Goal: Contribute content: Add original content to the website for others to see

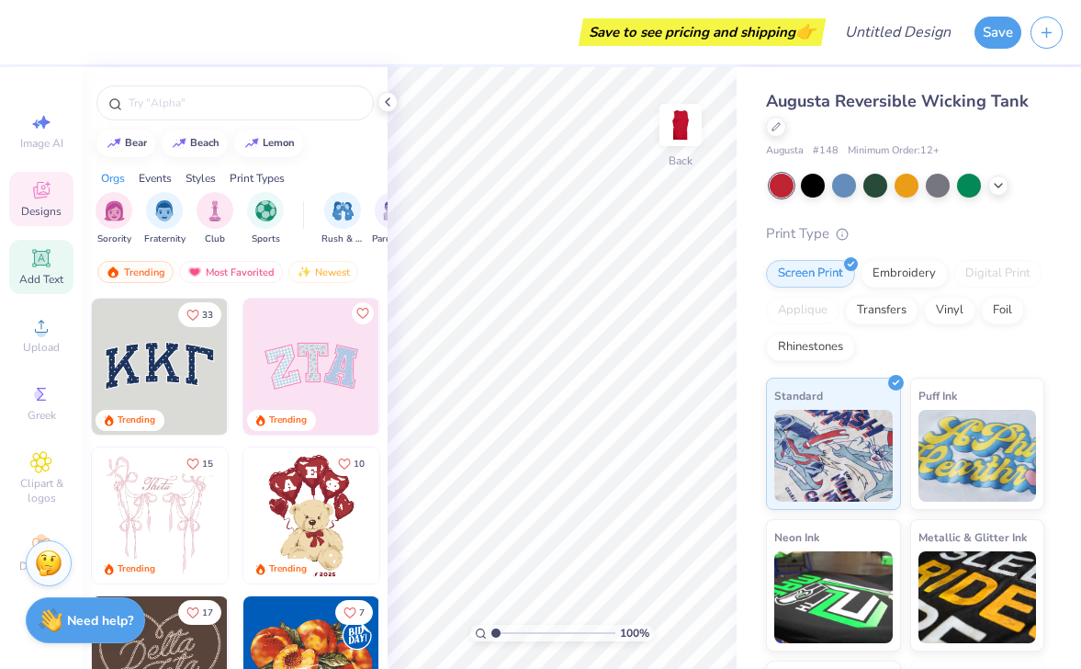
click at [48, 276] on span "Add Text" at bounding box center [41, 279] width 44 height 15
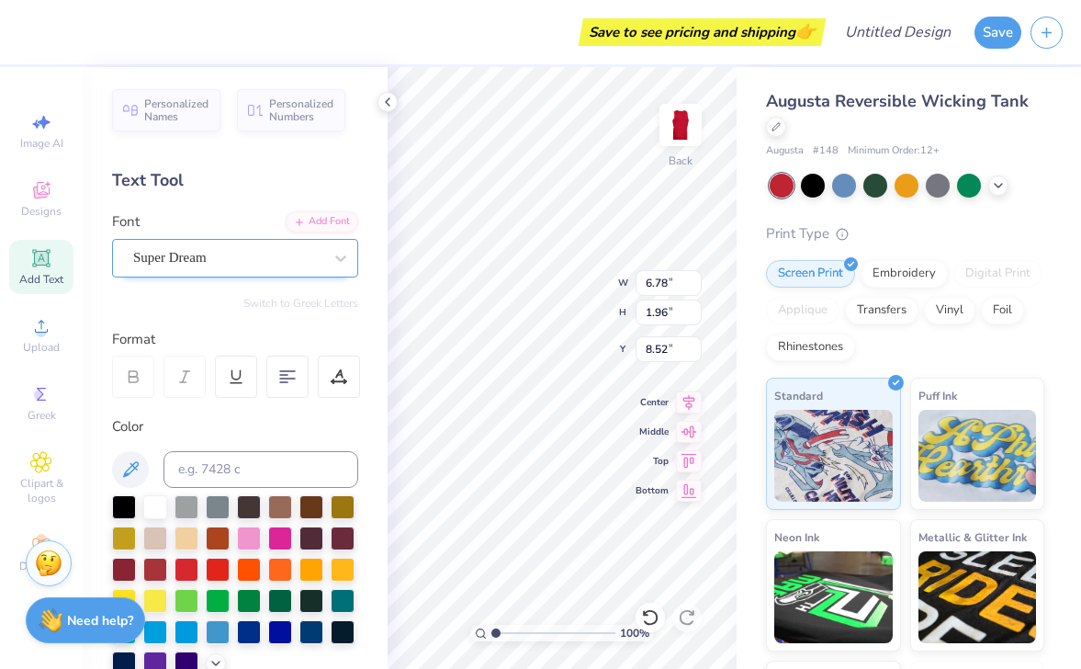
click at [161, 240] on div "Super Dream" at bounding box center [235, 258] width 246 height 39
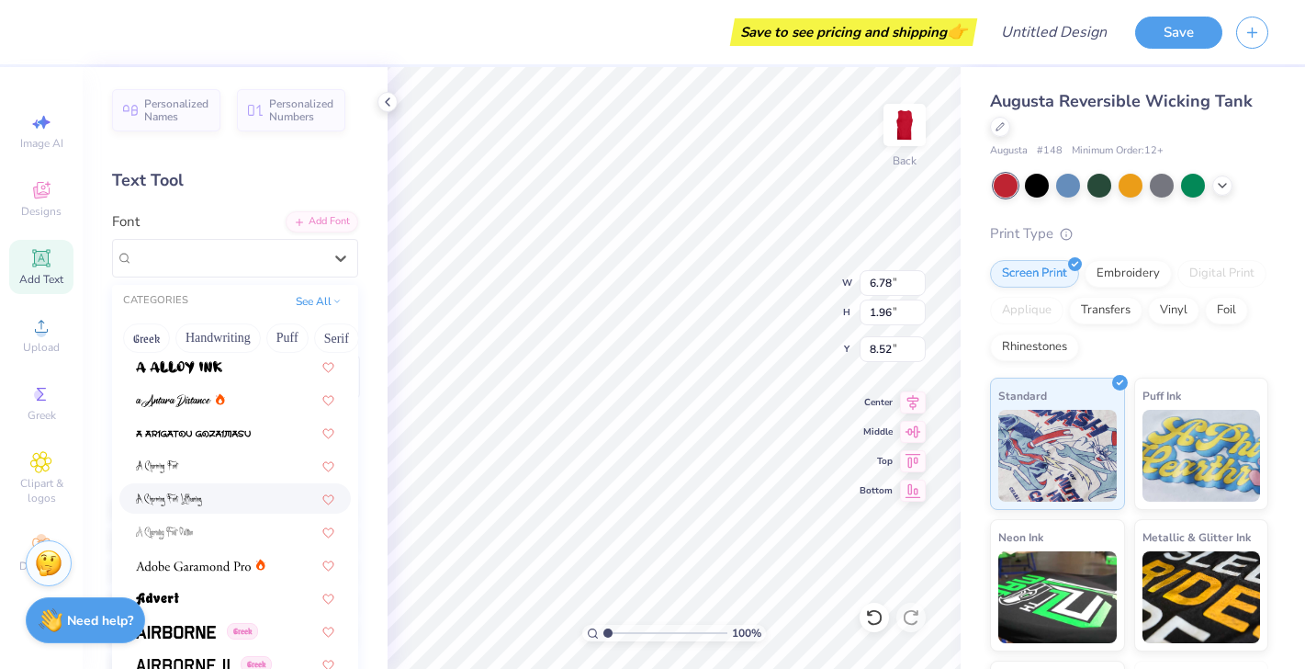
scroll to position [175, 0]
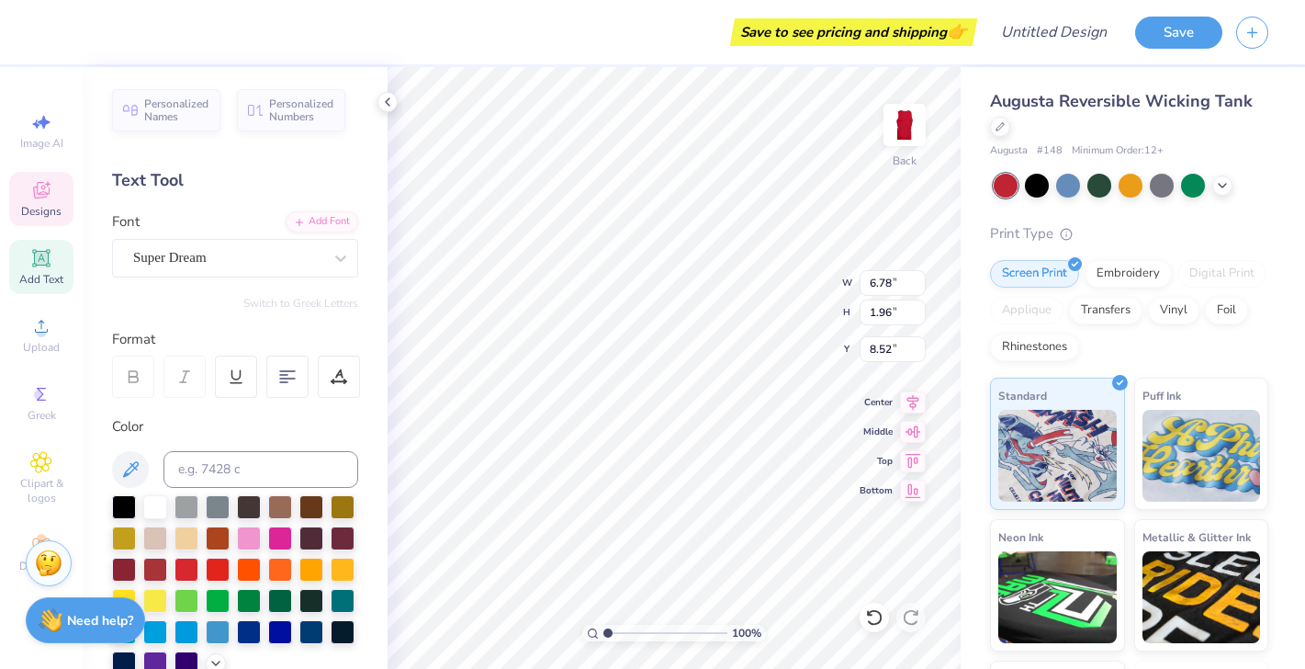
click at [43, 191] on icon at bounding box center [41, 190] width 22 height 22
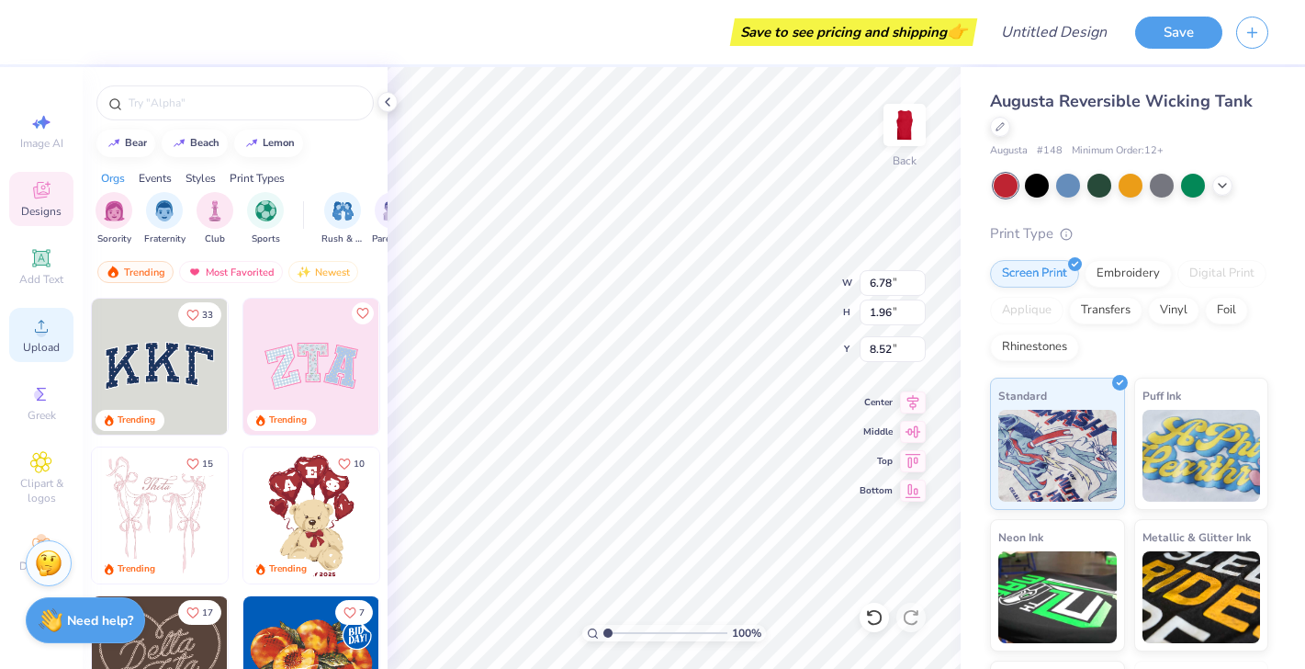
click at [38, 353] on span "Upload" at bounding box center [41, 347] width 37 height 15
